Goal: Task Accomplishment & Management: Complete application form

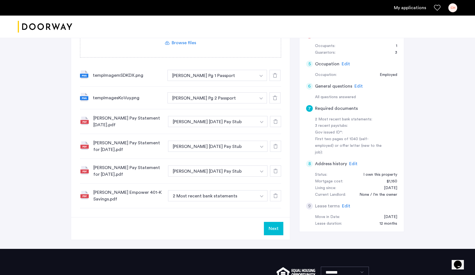
click at [417, 6] on link "My applications" at bounding box center [410, 7] width 32 height 7
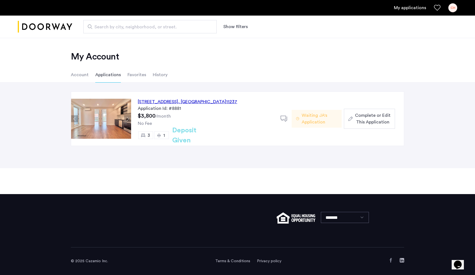
click at [368, 117] on span "Complete or Edit This Application" at bounding box center [373, 118] width 36 height 13
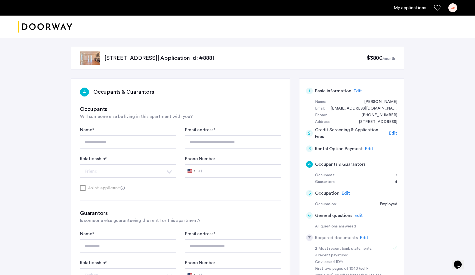
type input "**********"
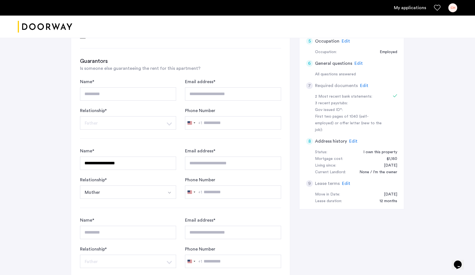
scroll to position [152, 0]
click at [364, 83] on span "Edit" at bounding box center [364, 85] width 8 height 4
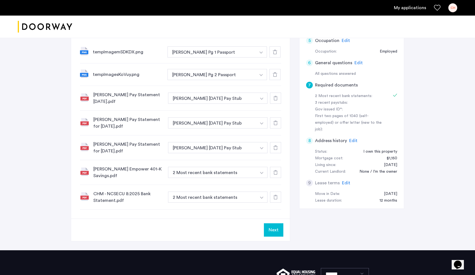
click at [275, 52] on icon at bounding box center [275, 52] width 4 height 4
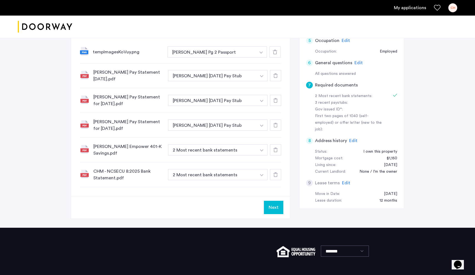
click at [275, 53] on icon at bounding box center [275, 52] width 4 height 4
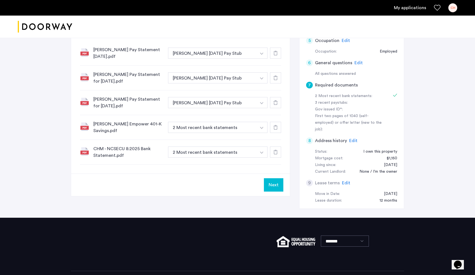
click at [275, 53] on icon at bounding box center [275, 53] width 4 height 4
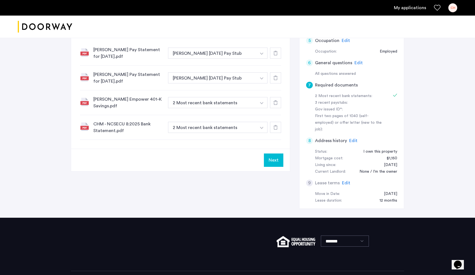
click at [275, 53] on icon at bounding box center [275, 53] width 4 height 4
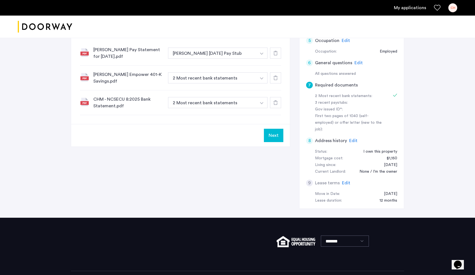
click at [275, 53] on icon at bounding box center [275, 53] width 4 height 4
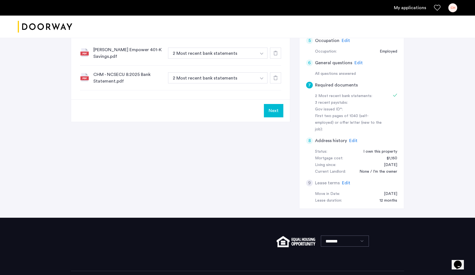
click at [275, 54] on icon at bounding box center [275, 53] width 4 height 4
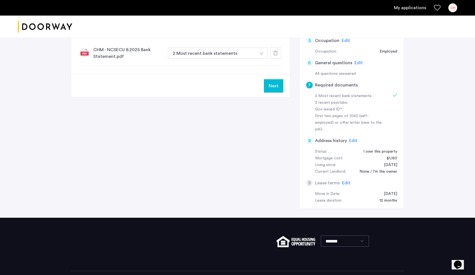
click at [275, 54] on icon at bounding box center [275, 53] width 4 height 4
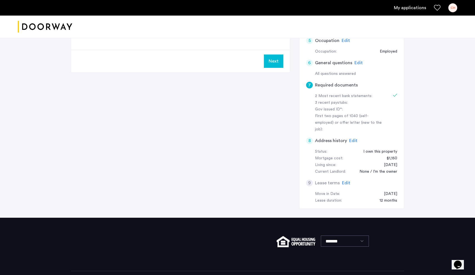
scroll to position [136, 0]
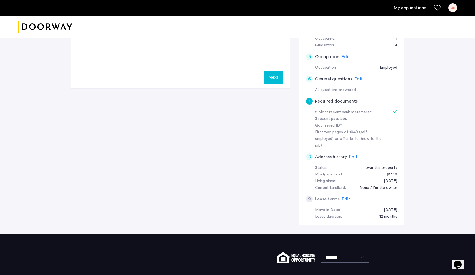
click at [346, 55] on span "Edit" at bounding box center [345, 56] width 8 height 4
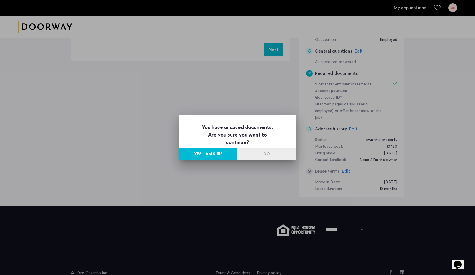
scroll to position [0, 0]
click at [225, 155] on button "Yes, I am sure" at bounding box center [208, 154] width 58 height 12
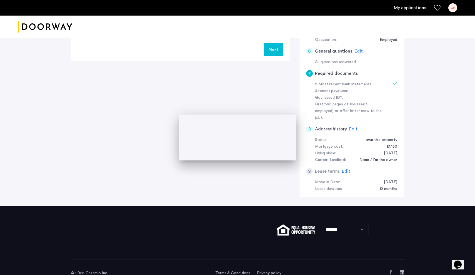
scroll to position [164, 0]
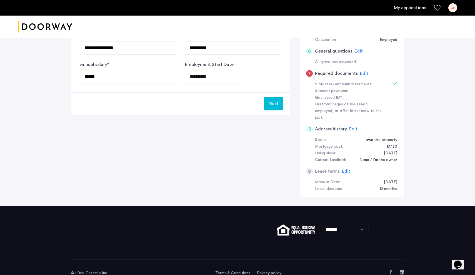
click at [357, 49] on span "Edit" at bounding box center [358, 51] width 8 height 4
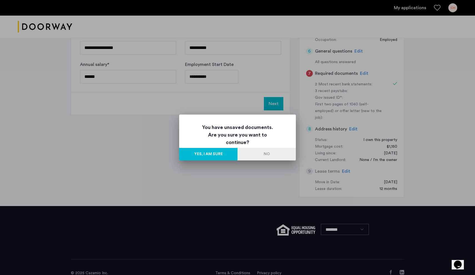
click at [222, 155] on button "Yes, I am sure" at bounding box center [208, 154] width 58 height 12
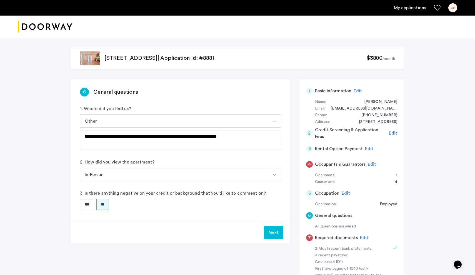
scroll to position [164, 0]
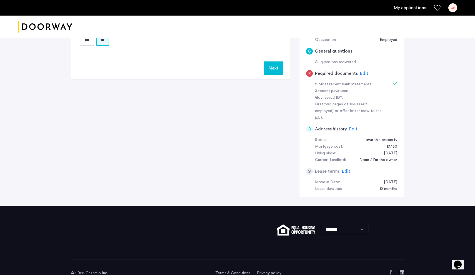
click at [352, 127] on span "Edit" at bounding box center [353, 129] width 8 height 4
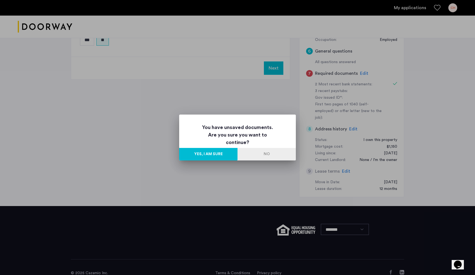
click at [228, 153] on button "Yes, I am sure" at bounding box center [208, 154] width 58 height 12
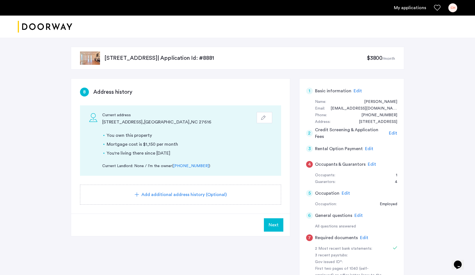
click at [264, 117] on icon "button" at bounding box center [263, 117] width 4 height 4
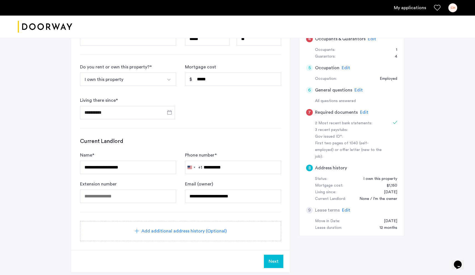
scroll to position [127, 0]
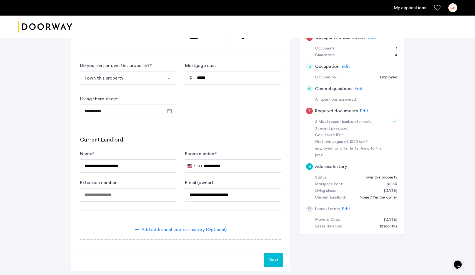
click at [344, 206] on span "Edit" at bounding box center [346, 208] width 8 height 4
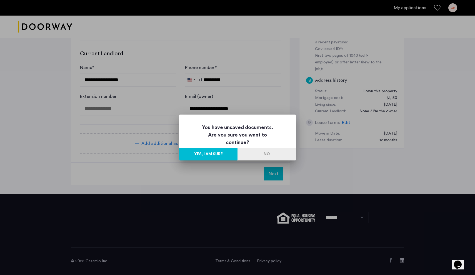
click at [208, 154] on button "Yes, I am sure" at bounding box center [208, 154] width 58 height 12
